Goal: Transaction & Acquisition: Purchase product/service

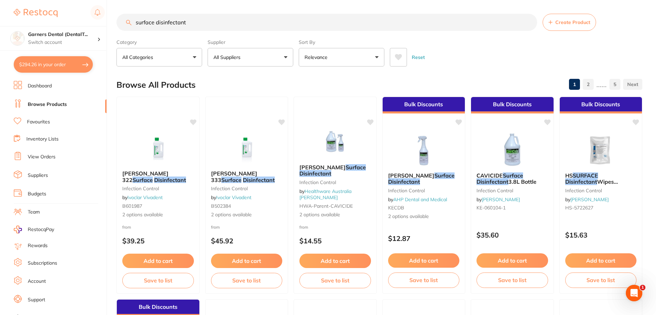
click at [226, 26] on input "surface disinfectant" at bounding box center [326, 22] width 421 height 17
drag, startPoint x: 199, startPoint y: 21, endPoint x: 0, endPoint y: -15, distance: 202.2
click at [0, 0] on html "$294.26 Garners Dental (DentalT... Switch account Garners Dental (DentalTown 5)…" at bounding box center [328, 157] width 656 height 315
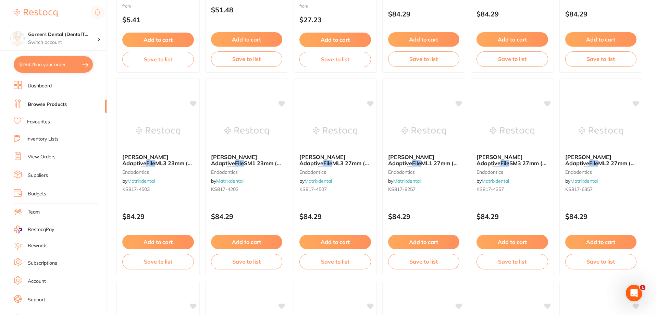
scroll to position [1438, 0]
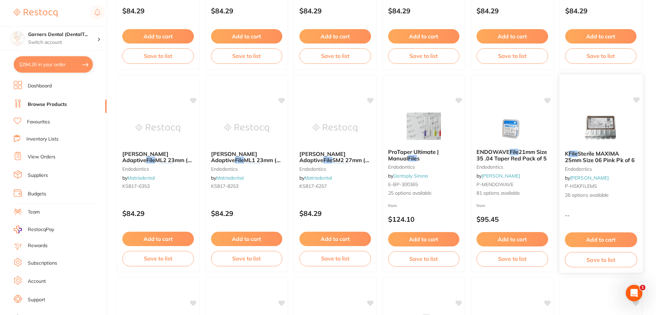
click at [610, 126] on img at bounding box center [600, 127] width 45 height 35
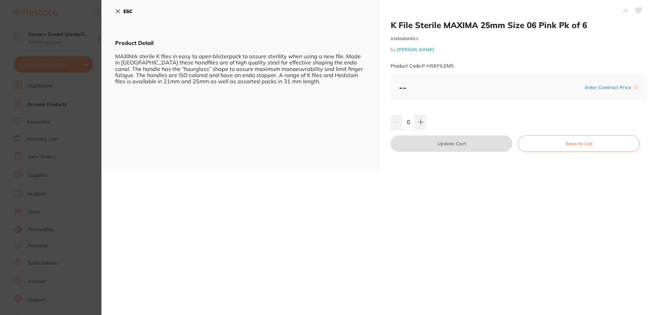
click at [122, 13] on button "ESC" at bounding box center [123, 11] width 17 height 12
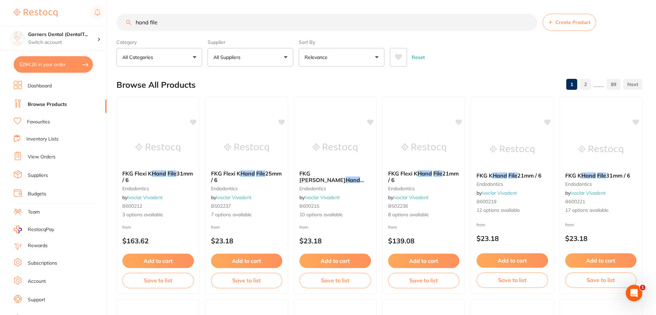
drag, startPoint x: 180, startPoint y: 14, endPoint x: 171, endPoint y: 21, distance: 11.0
click at [171, 21] on input "hand file" at bounding box center [326, 22] width 421 height 17
drag, startPoint x: 171, startPoint y: 28, endPoint x: 126, endPoint y: 16, distance: 46.4
click at [126, 16] on input "hand file" at bounding box center [326, 22] width 421 height 17
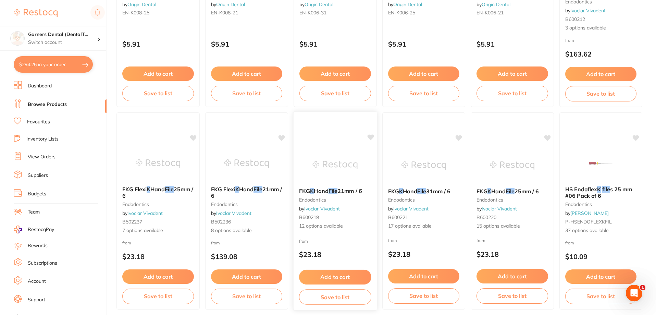
scroll to position [788, 0]
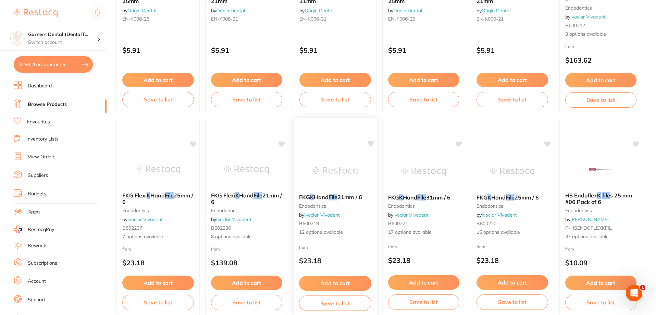
type input "k file"
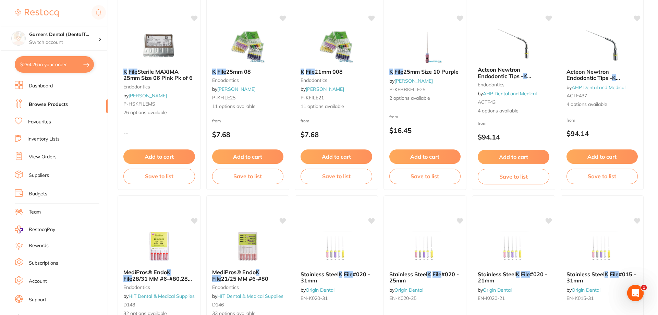
scroll to position [0, 0]
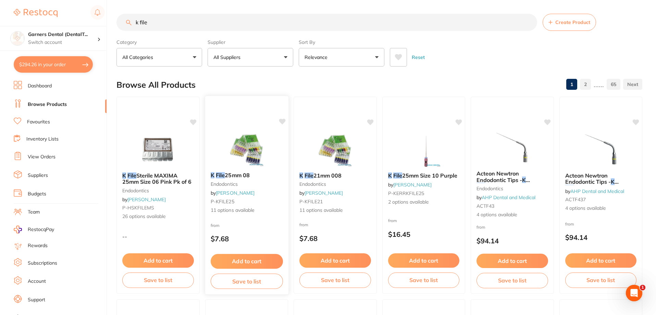
click at [243, 152] on img at bounding box center [246, 149] width 45 height 35
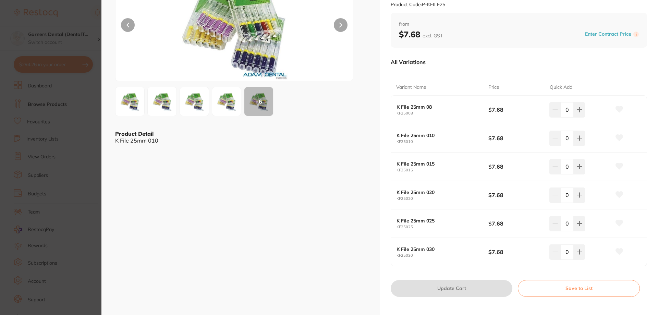
scroll to position [76, 0]
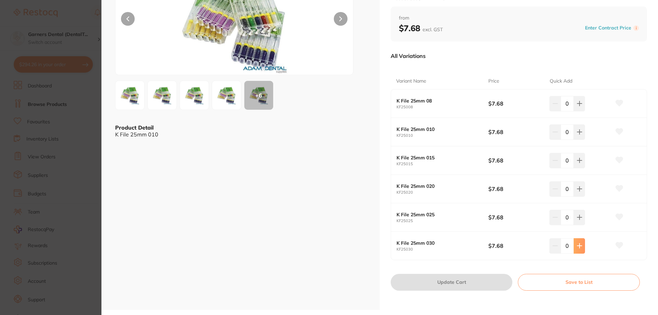
click at [576, 106] on icon at bounding box center [578, 103] width 5 height 5
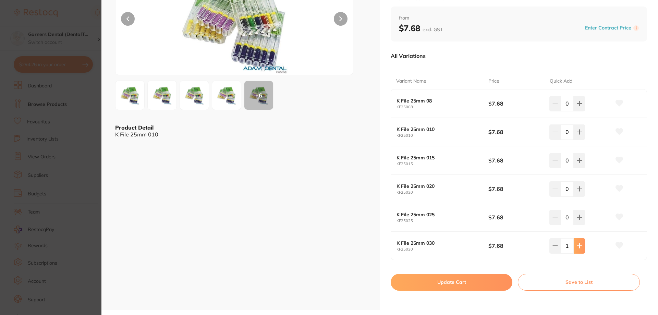
click at [576, 106] on icon at bounding box center [578, 103] width 5 height 5
type input "2"
click at [577, 106] on icon at bounding box center [578, 103] width 5 height 5
type input "2"
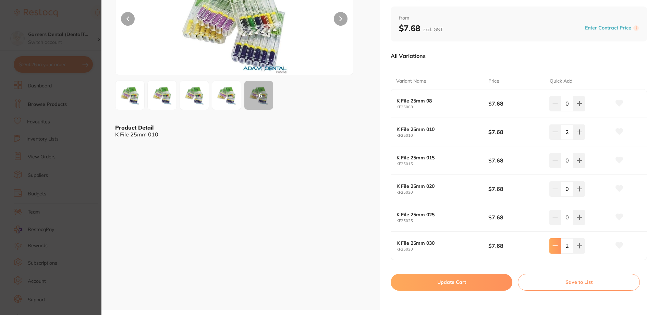
click at [552, 106] on icon at bounding box center [554, 103] width 5 height 5
type input "1"
click at [577, 111] on button at bounding box center [578, 103] width 11 height 15
click at [577, 106] on icon at bounding box center [578, 103] width 5 height 5
type input "2"
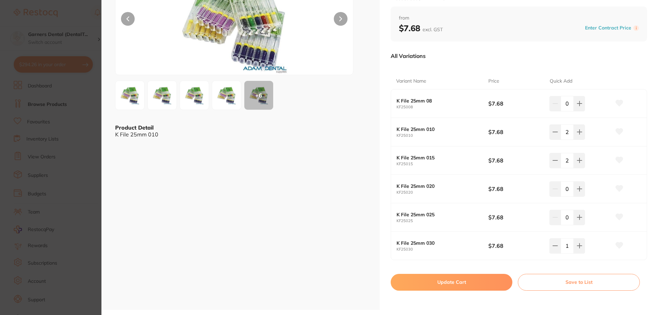
click at [483, 279] on button "Update Cart" at bounding box center [451, 282] width 122 height 16
checkbox input "false"
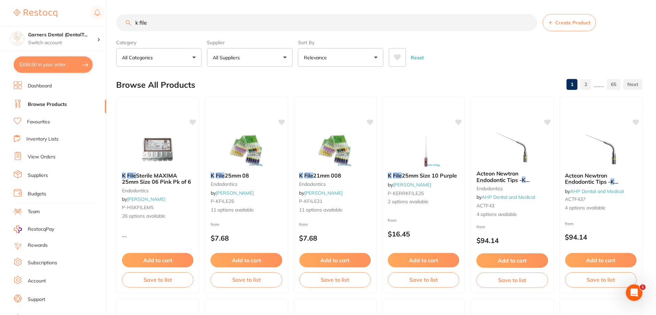
scroll to position [0, 0]
click at [342, 147] on img at bounding box center [335, 149] width 45 height 35
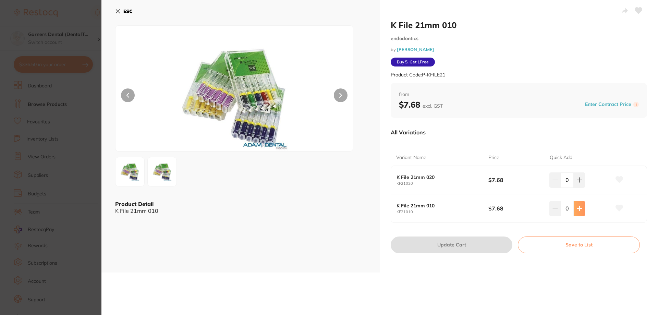
click at [582, 187] on button at bounding box center [578, 179] width 11 height 15
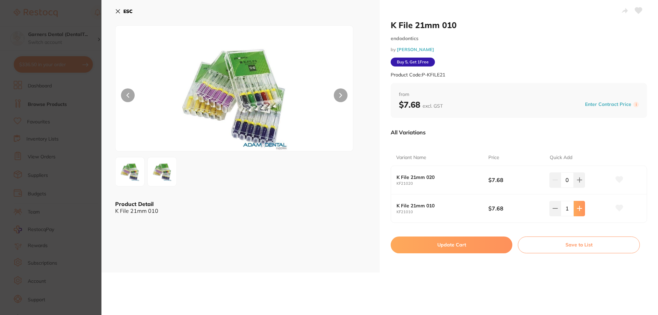
click at [582, 187] on button at bounding box center [578, 179] width 11 height 15
type input "2"
click at [576, 177] on icon at bounding box center [578, 179] width 5 height 5
type input "2"
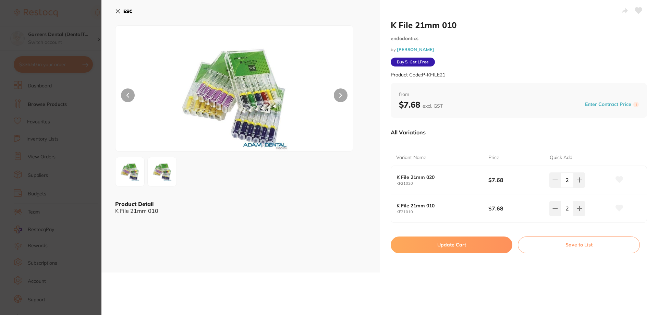
click at [470, 242] on button "Update Cart" at bounding box center [451, 244] width 122 height 16
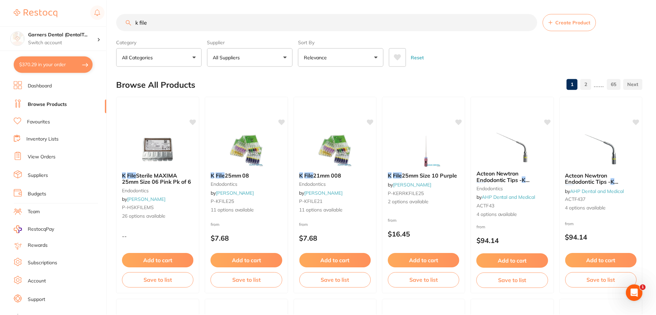
scroll to position [0, 0]
click at [425, 147] on img at bounding box center [423, 149] width 45 height 35
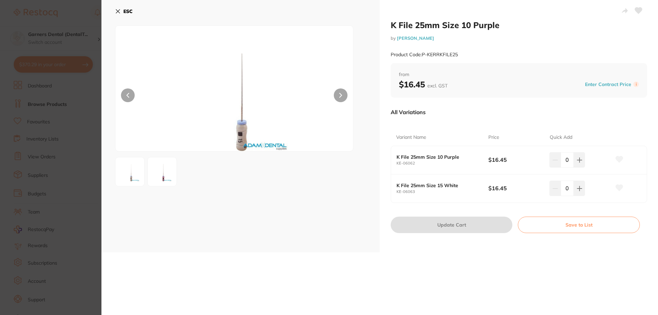
click at [120, 12] on icon at bounding box center [117, 11] width 5 height 5
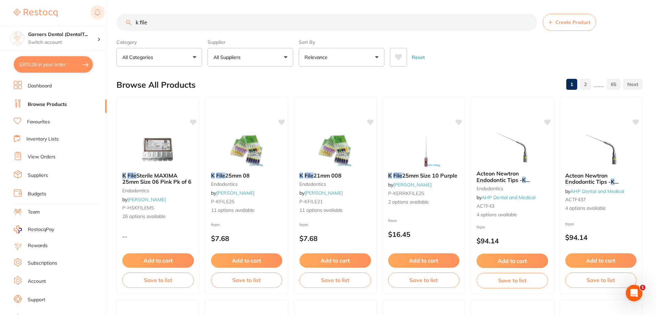
drag, startPoint x: 156, startPoint y: 24, endPoint x: 100, endPoint y: 12, distance: 57.4
click at [100, 12] on div "$370.29 Garners Dental (DentalT... Switch account Garners Dental (DentalTown 5)…" at bounding box center [328, 157] width 656 height 315
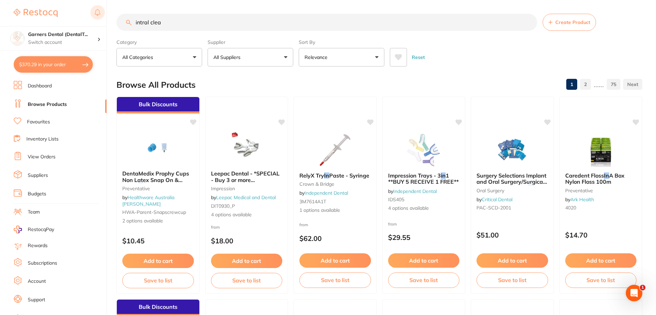
type input "intral clea"
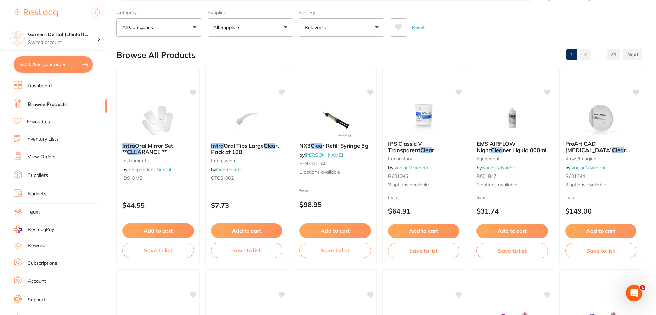
scroll to position [34, 0]
